Goal: Information Seeking & Learning: Learn about a topic

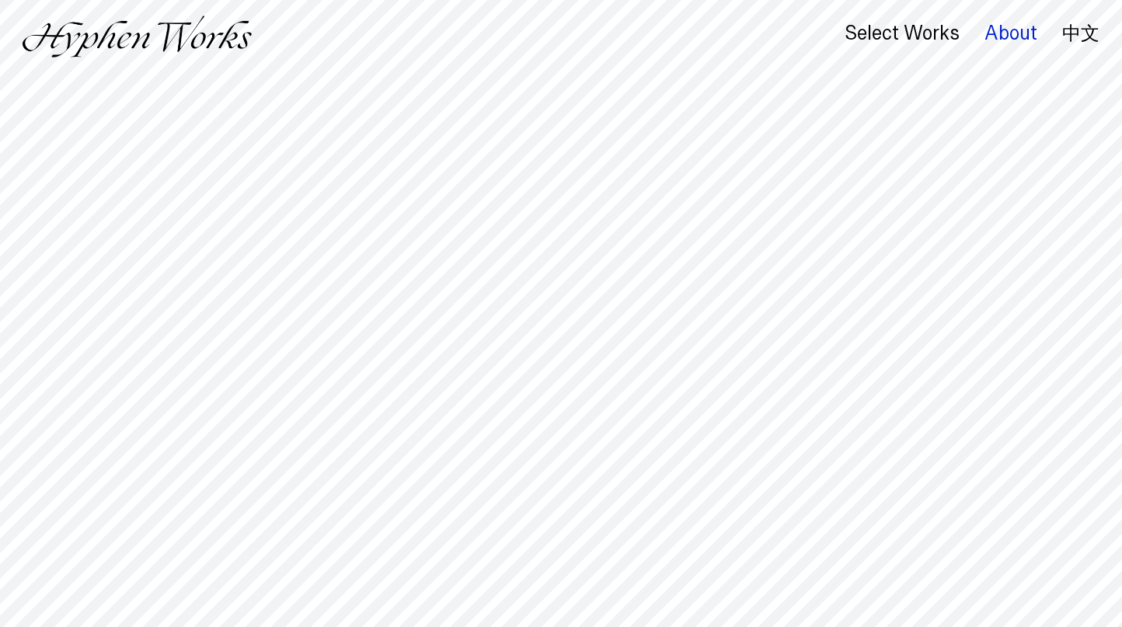
click at [997, 33] on div "About" at bounding box center [1011, 34] width 53 height 22
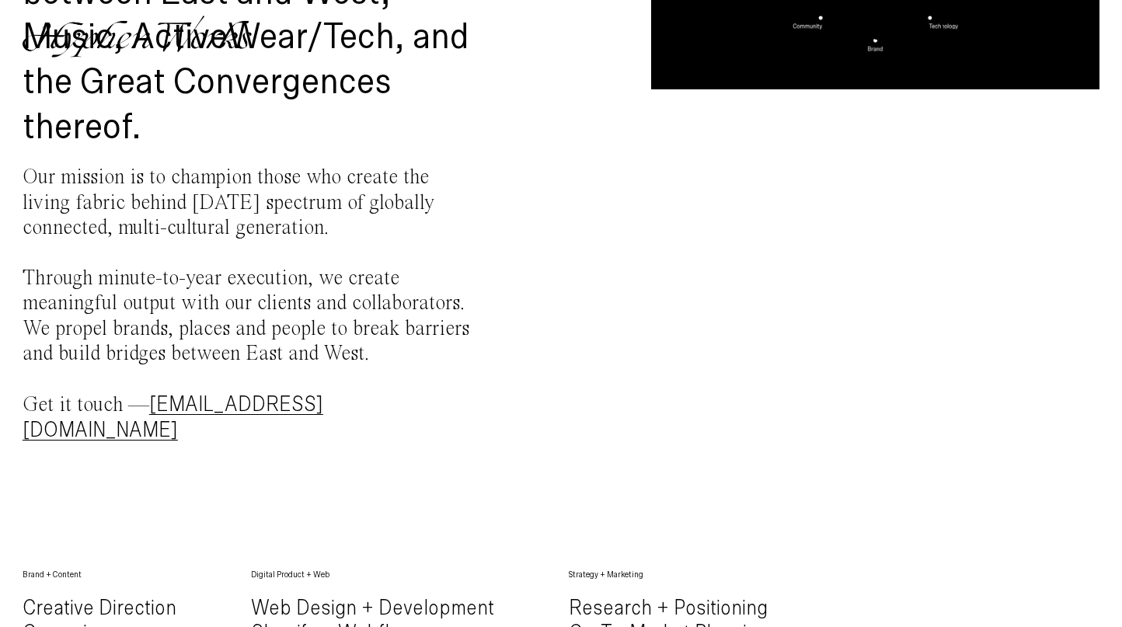
scroll to position [323, 0]
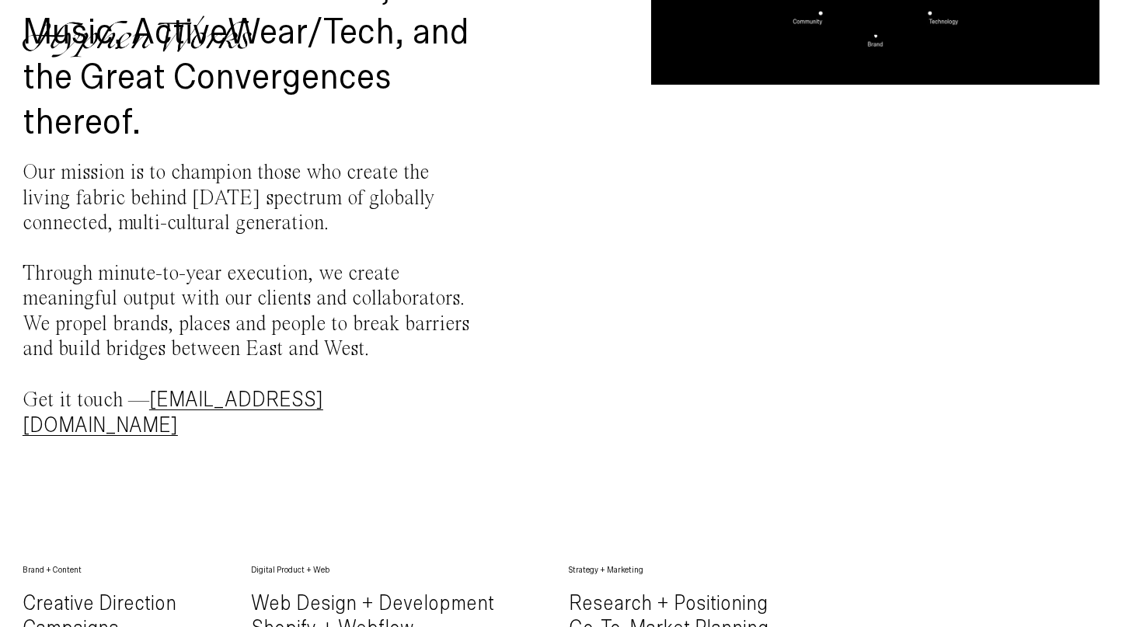
click at [312, 316] on p "Our mission is to champion those who create the living fabric behind today’s sp…" at bounding box center [247, 300] width 449 height 278
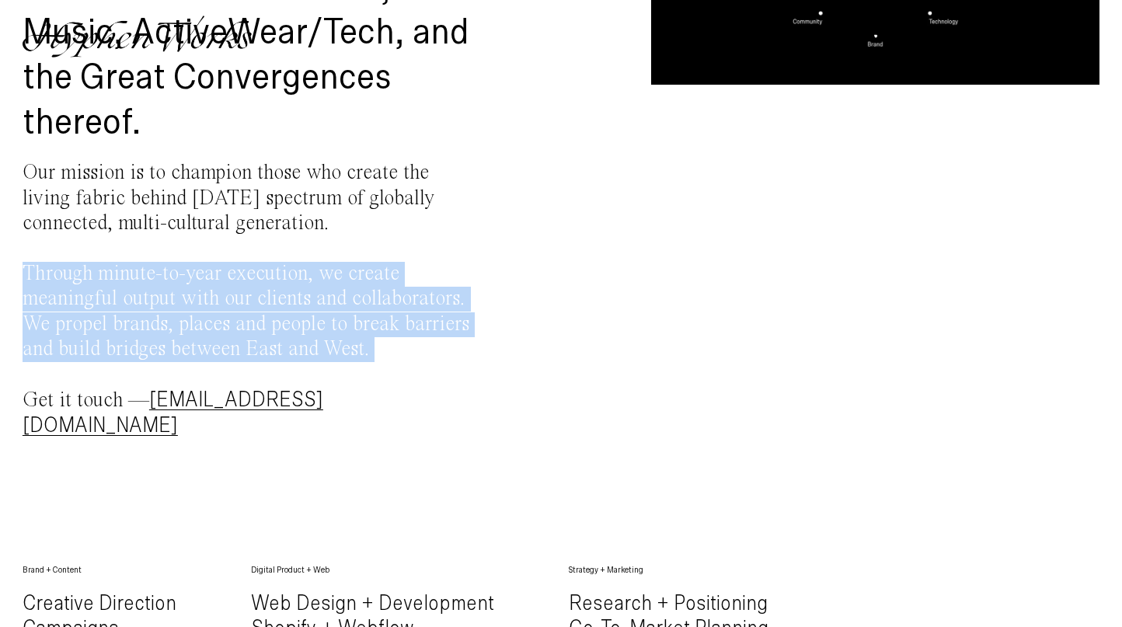
click at [312, 316] on p "Our mission is to champion those who create the living fabric behind today’s sp…" at bounding box center [247, 300] width 449 height 278
click at [366, 311] on p "Our mission is to champion those who create the living fabric behind today’s sp…" at bounding box center [247, 300] width 449 height 278
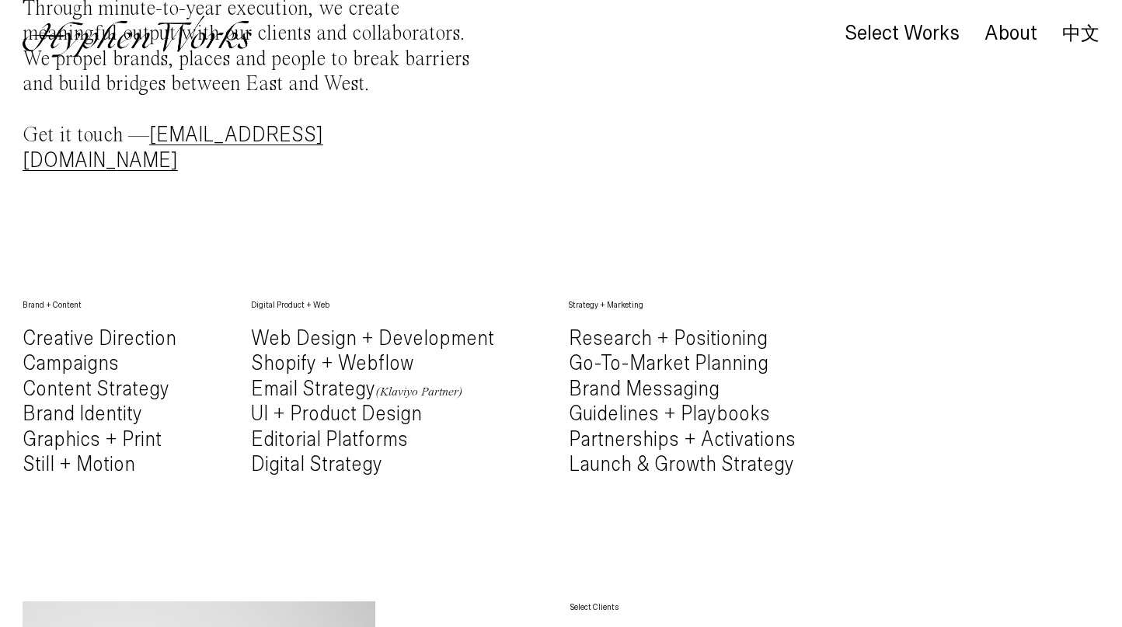
scroll to position [588, 0]
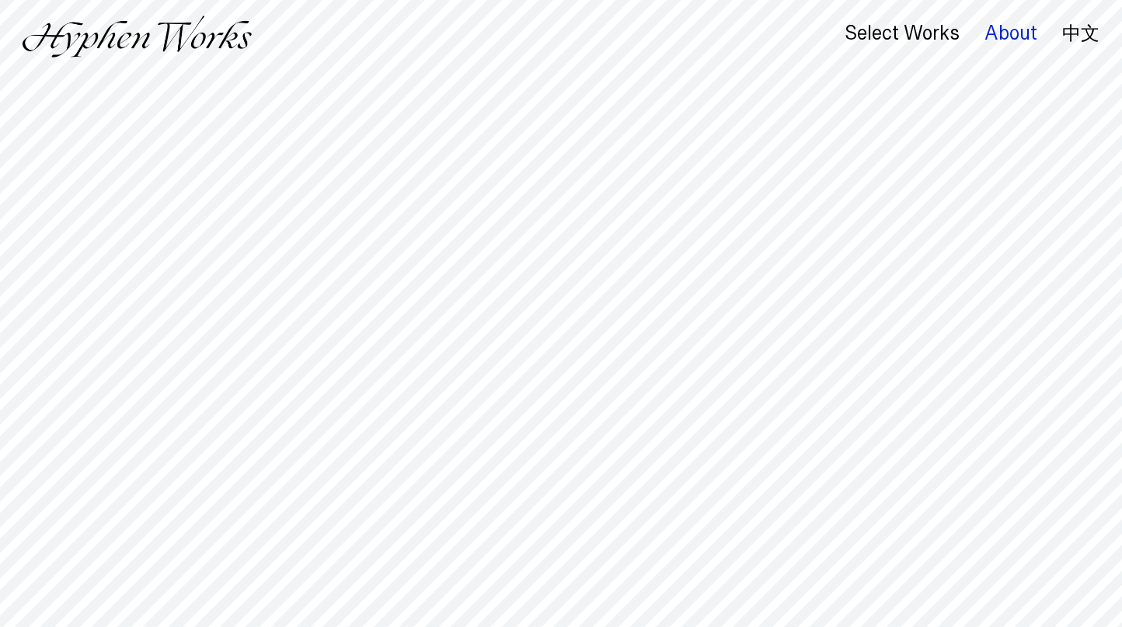
click at [1007, 37] on div "About" at bounding box center [1011, 34] width 53 height 22
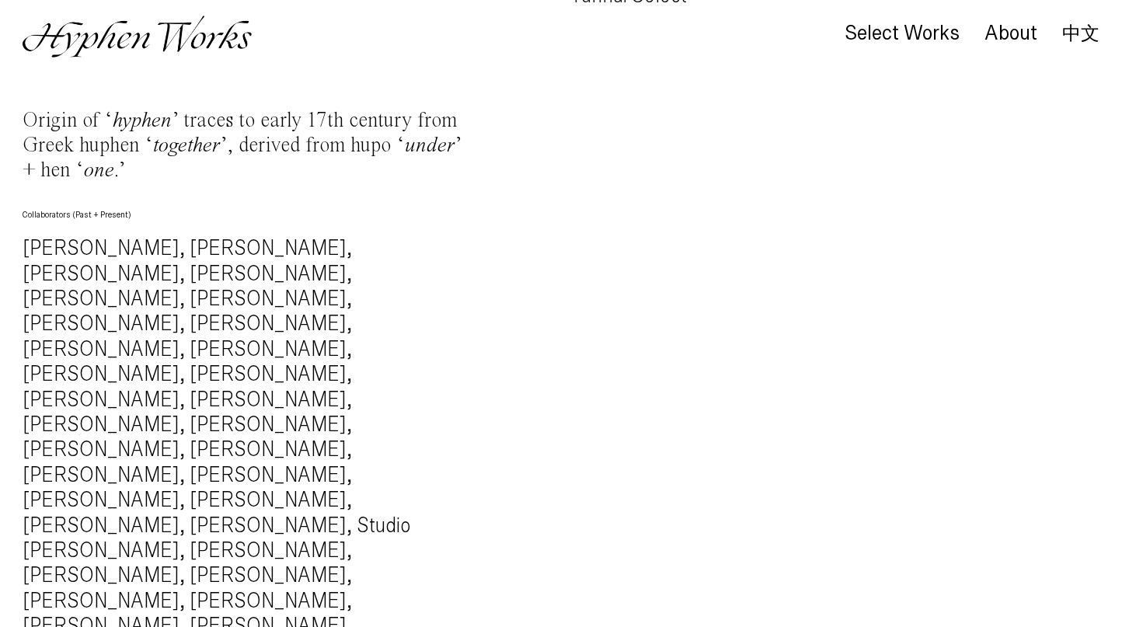
scroll to position [1694, 0]
